Goal: Task Accomplishment & Management: Use online tool/utility

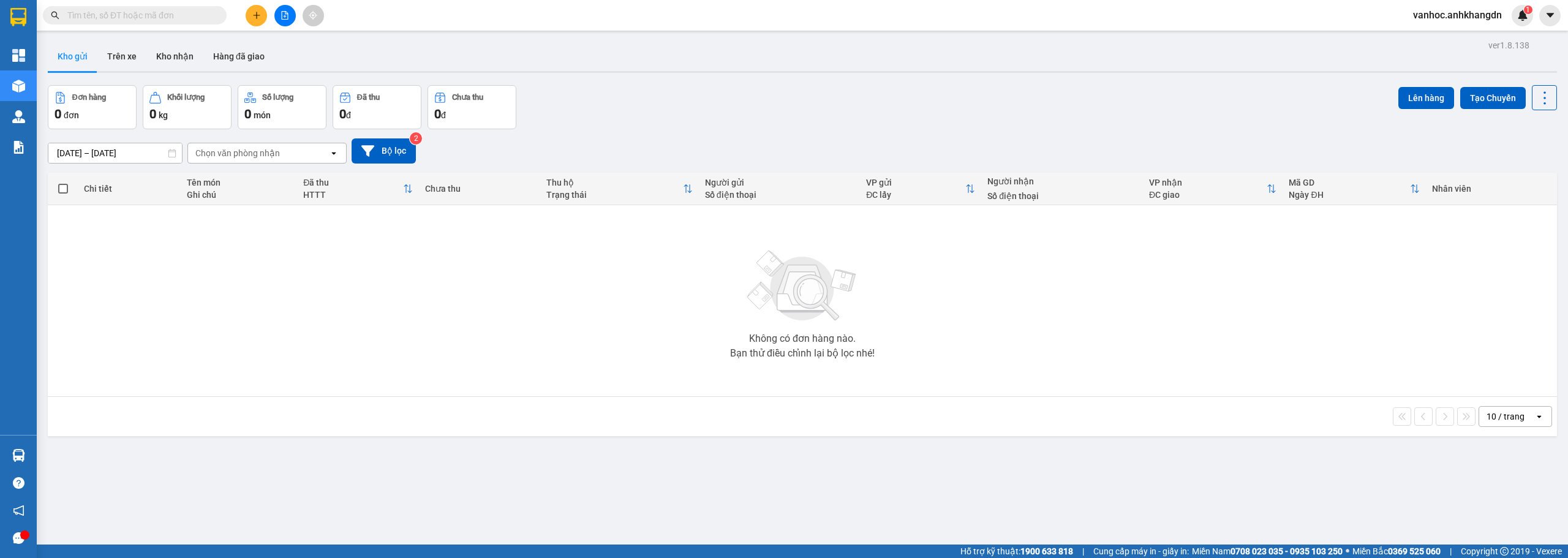
click at [284, 19] on icon "file-add" at bounding box center [285, 15] width 7 height 9
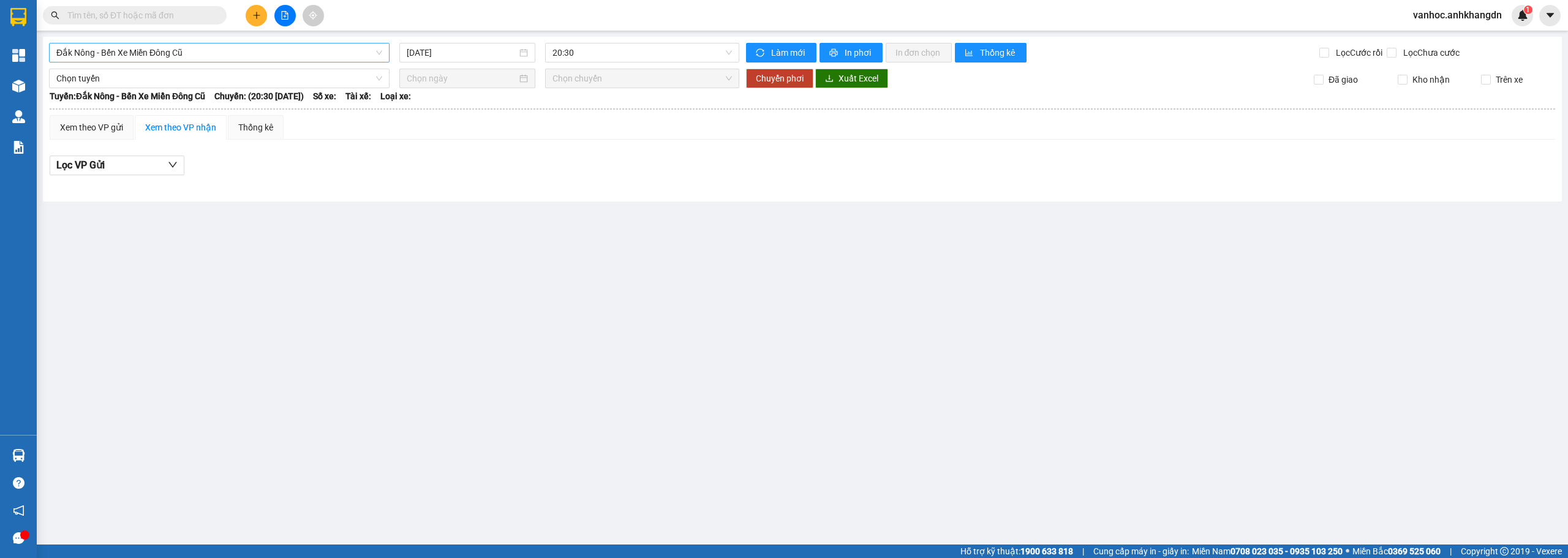
click at [308, 52] on span "Đắk Nông - Bến Xe Miền Đông Cũ" at bounding box center [219, 53] width 326 height 19
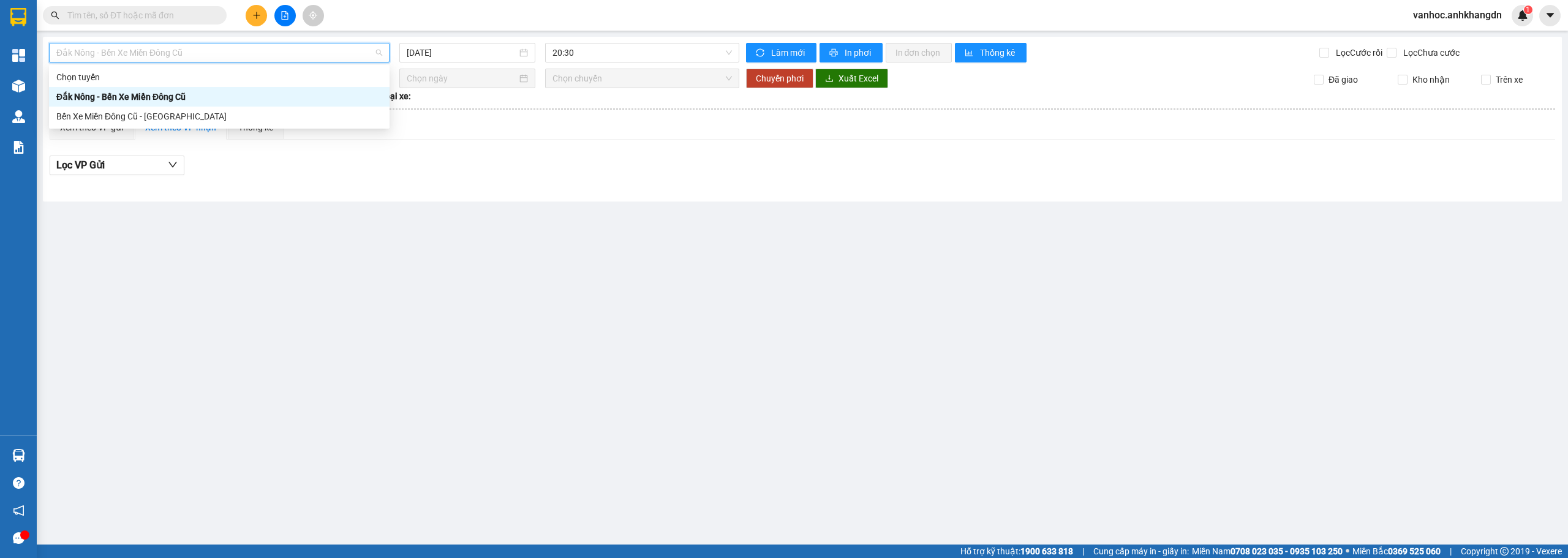
click at [177, 92] on div "Đắk Nông - Bến Xe Miền Đông Cũ" at bounding box center [219, 96] width 326 height 13
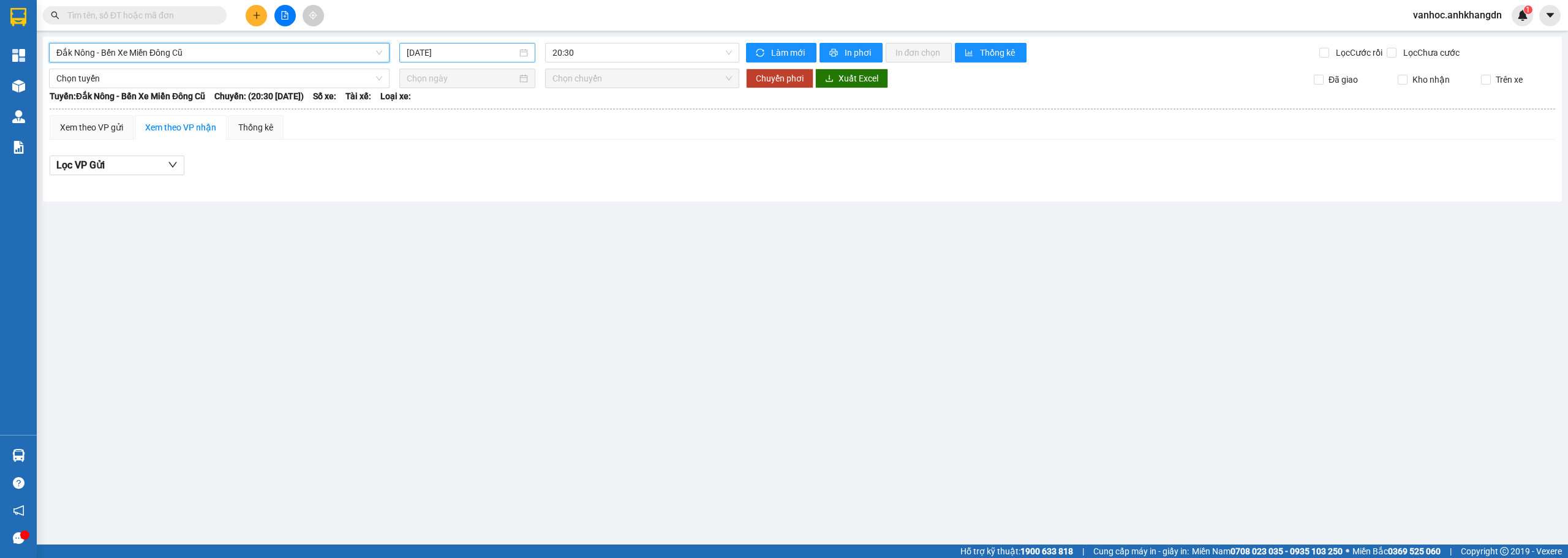
click at [474, 48] on input "[DATE]" at bounding box center [462, 52] width 110 height 13
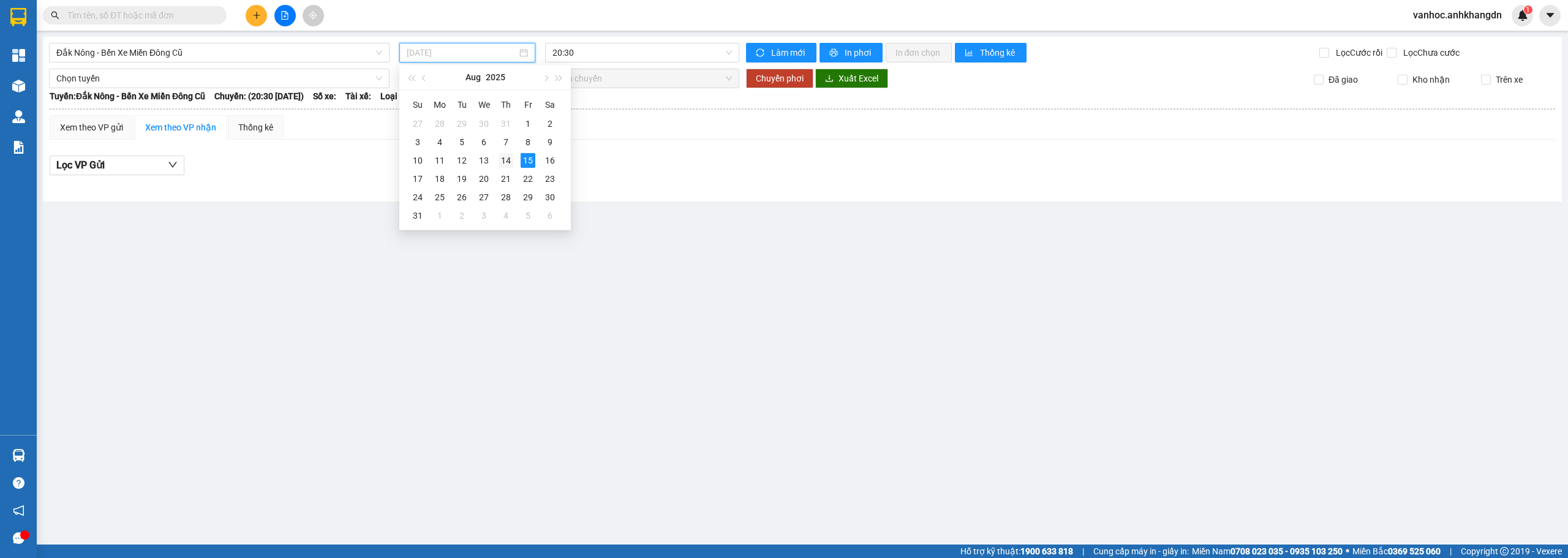
click at [506, 168] on td "14" at bounding box center [506, 160] width 22 height 19
type input "[DATE]"
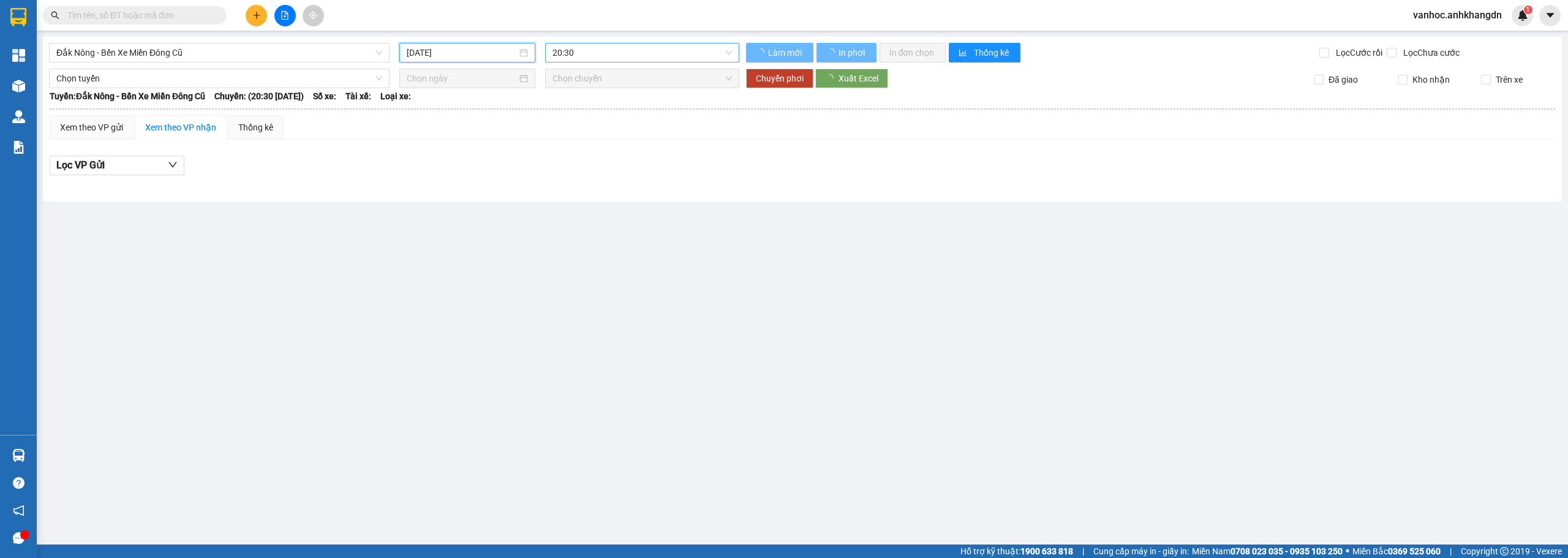
drag, startPoint x: 612, startPoint y: 54, endPoint x: 607, endPoint y: 84, distance: 30.4
click at [612, 53] on span "20:30" at bounding box center [642, 53] width 180 height 19
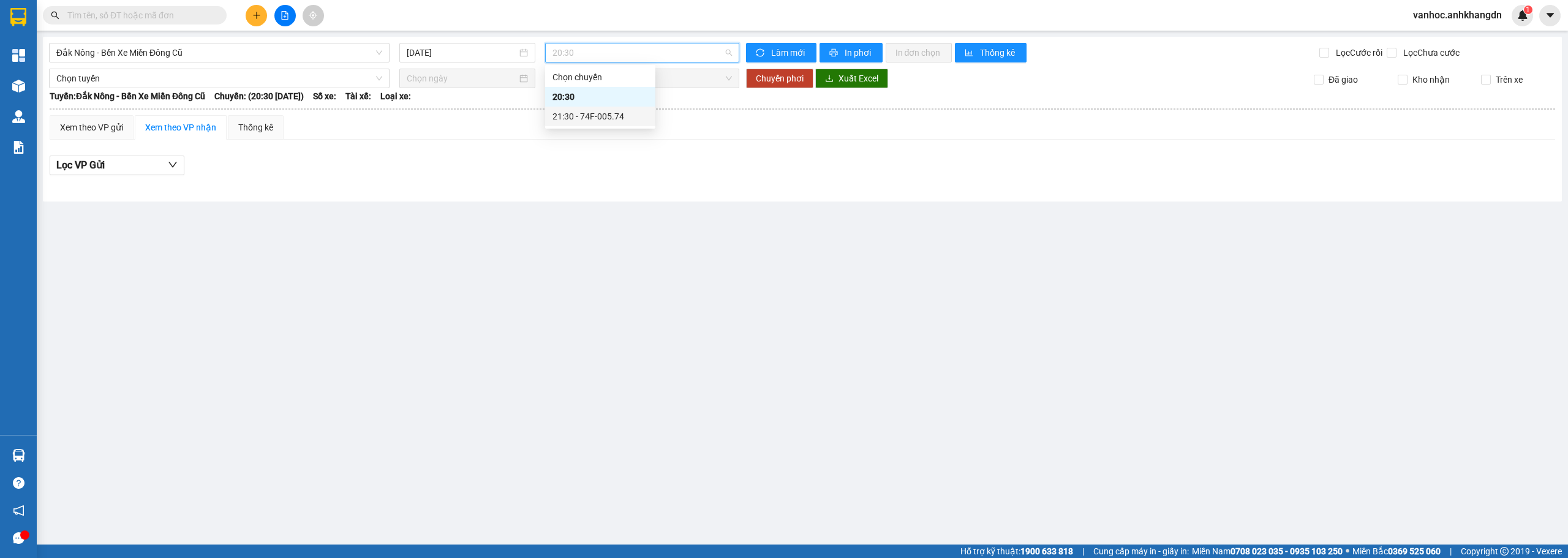
click at [600, 113] on div "21:30 - 74F-005.74" at bounding box center [600, 116] width 95 height 13
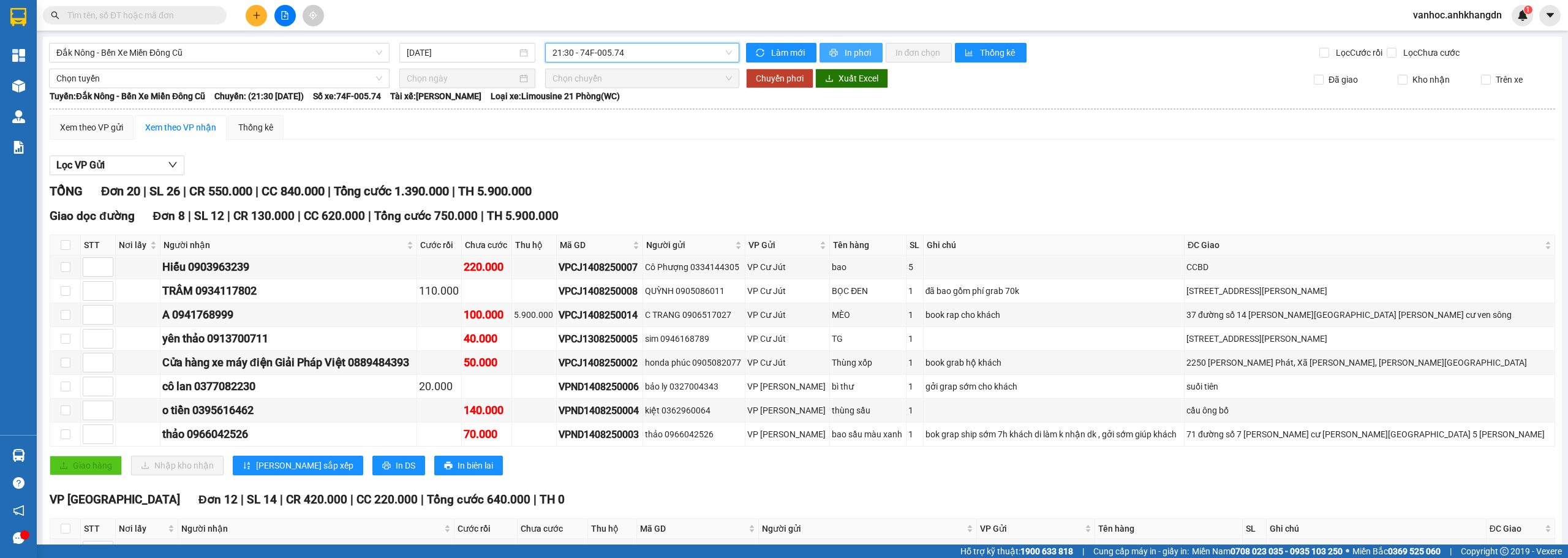
click at [844, 52] on span "In phơi" at bounding box center [858, 52] width 28 height 13
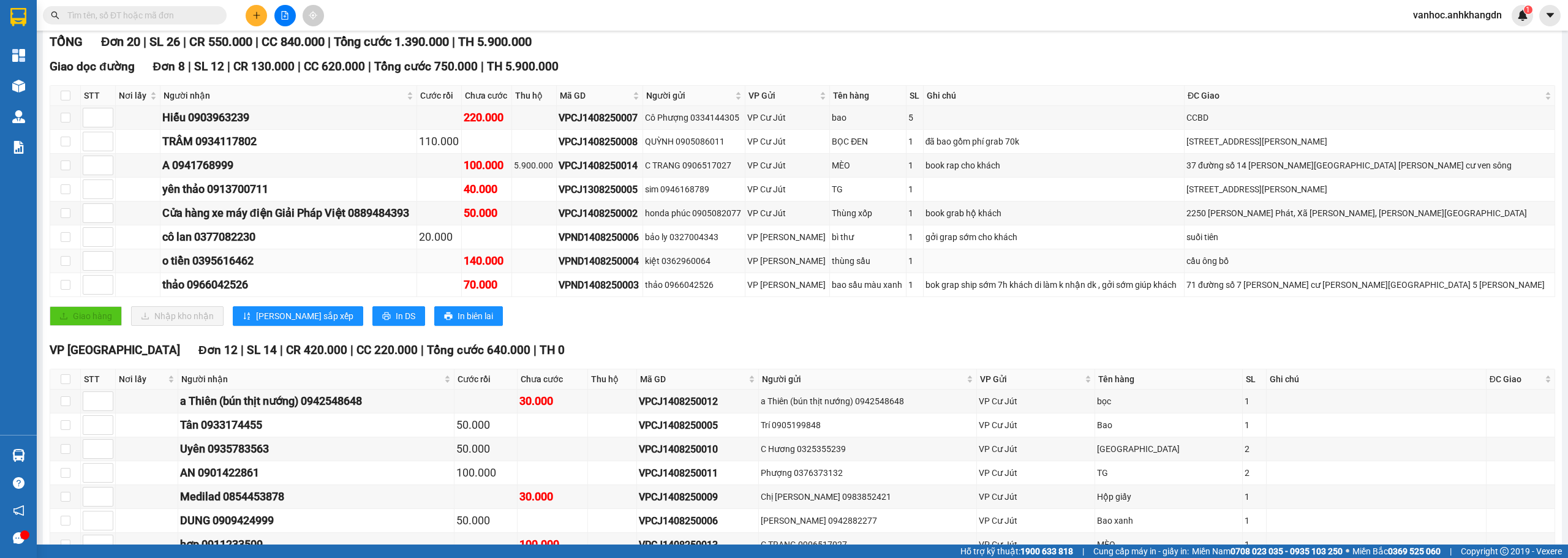
click at [417, 273] on td "o tiền 0395616462" at bounding box center [288, 261] width 256 height 24
